Goal: Task Accomplishment & Management: Manage account settings

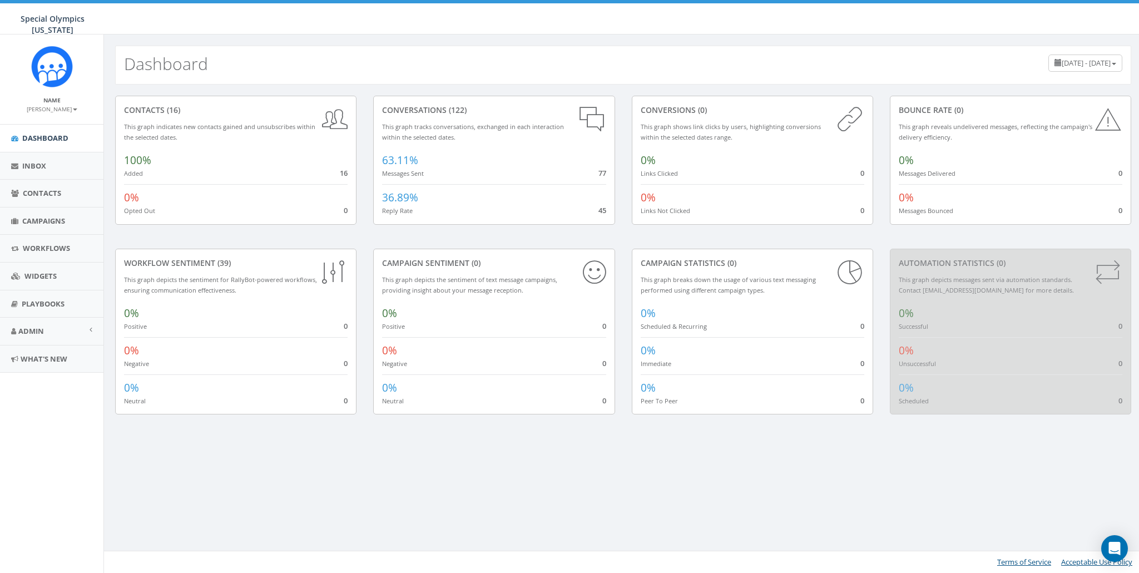
click at [39, 538] on aside "Name [PERSON_NAME] Profile Sign Out Dashboard Inbox Contacts Campaigns Workflow…" at bounding box center [51, 303] width 103 height 538
click at [65, 108] on small "[PERSON_NAME]" at bounding box center [52, 109] width 51 height 8
click at [46, 131] on link "Profile" at bounding box center [56, 126] width 88 height 14
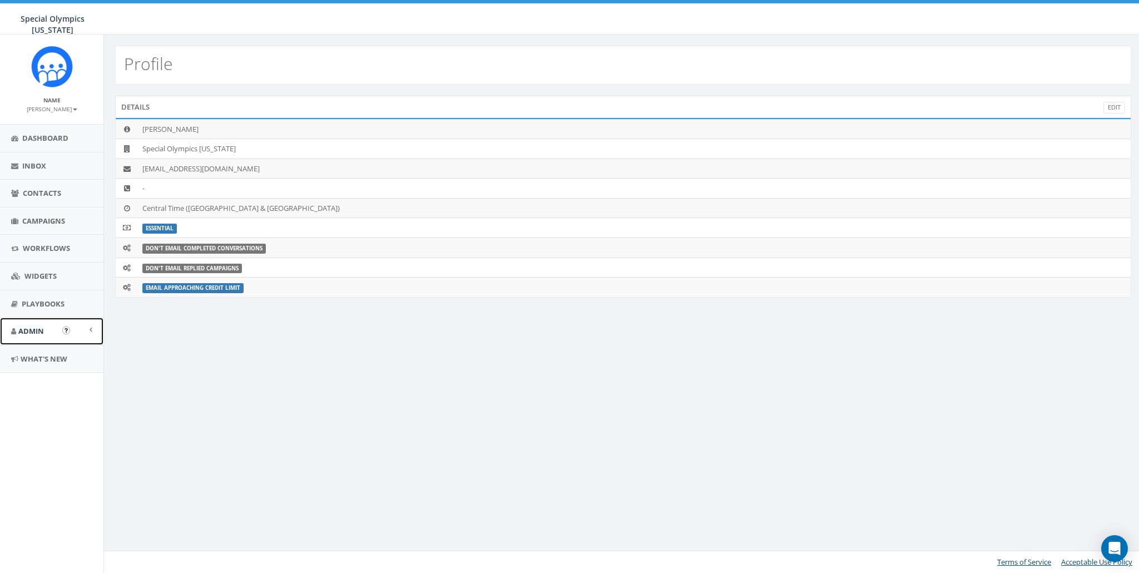
click at [42, 330] on span "Admin" at bounding box center [31, 331] width 26 height 10
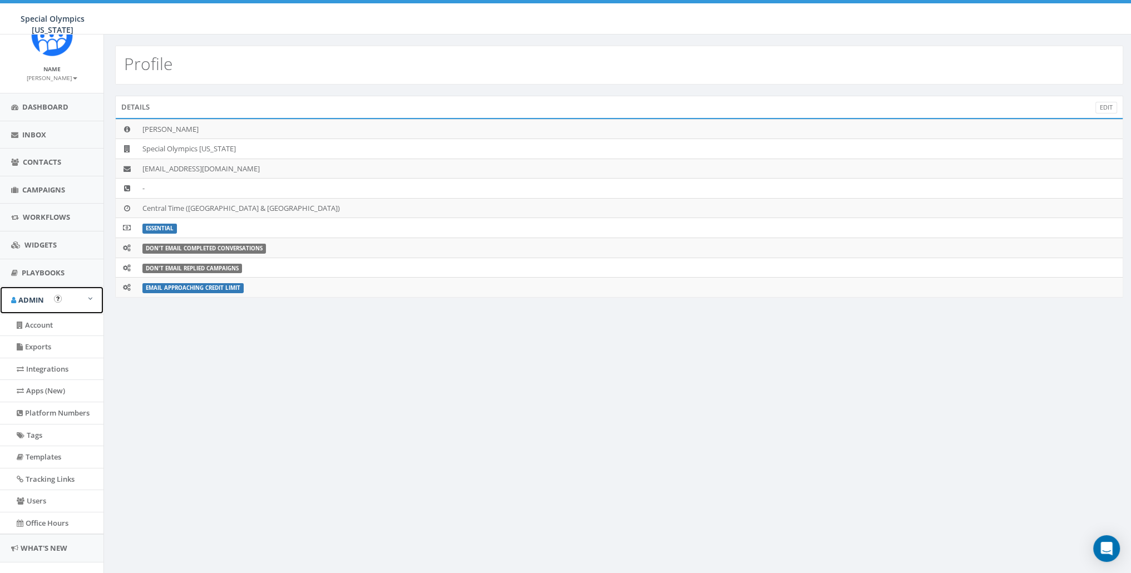
scroll to position [48, 0]
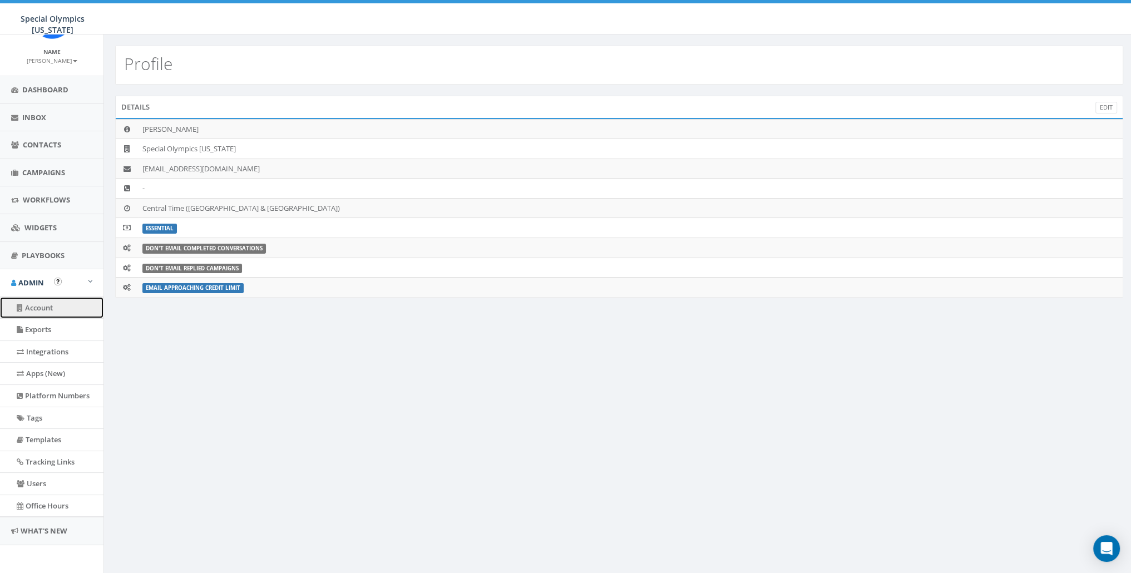
click at [42, 304] on link "Account" at bounding box center [51, 308] width 103 height 22
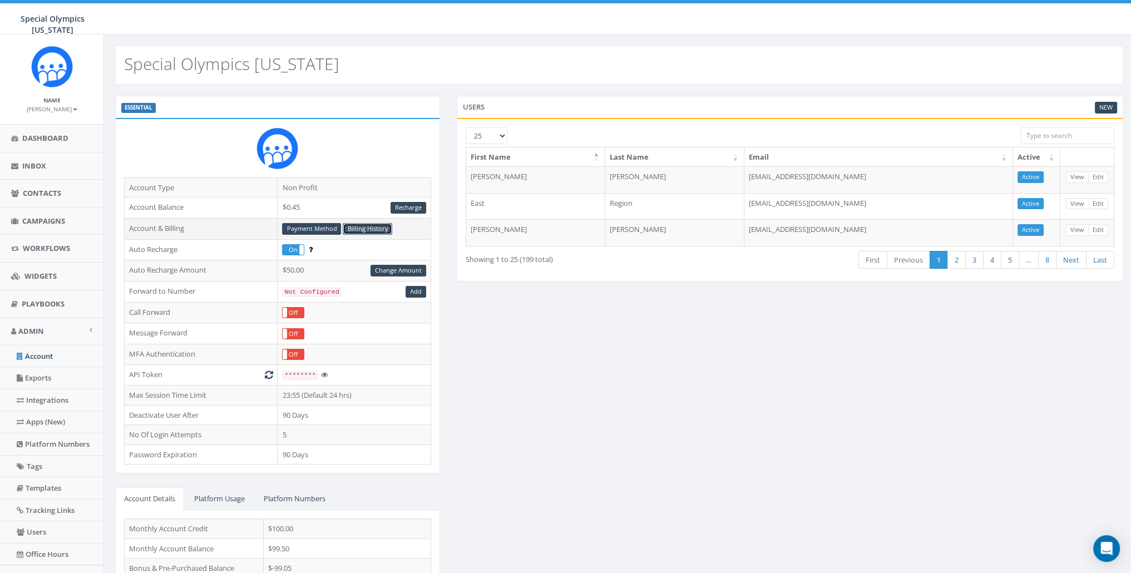
click at [358, 223] on link "Billing History" at bounding box center [368, 229] width 50 height 12
